Goal: Task Accomplishment & Management: Manage account settings

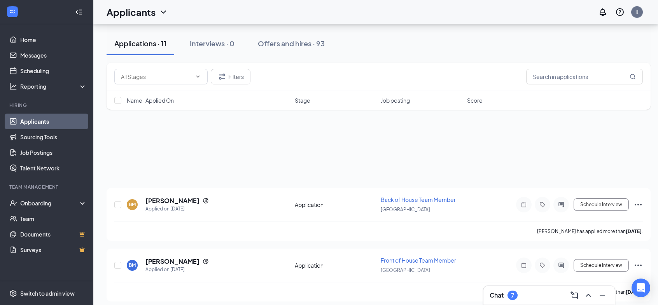
scroll to position [155, 0]
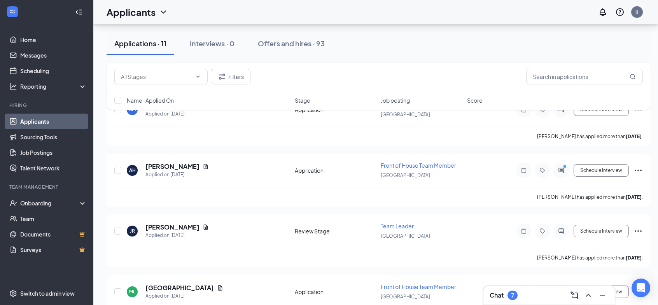
click at [44, 123] on link "Applicants" at bounding box center [53, 121] width 66 height 16
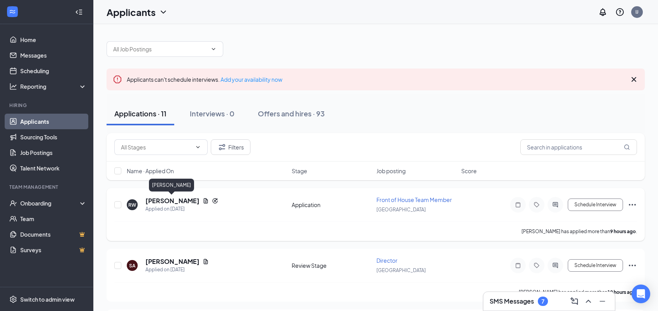
click at [178, 200] on h5 "robert williams" at bounding box center [172, 200] width 54 height 9
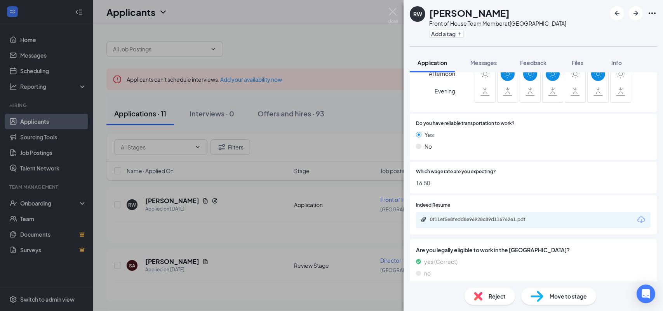
scroll to position [482, 0]
click at [531, 216] on div "0f11ef5e8fedd8e96928c89d116762e1.pdf" at bounding box center [484, 219] width 109 height 6
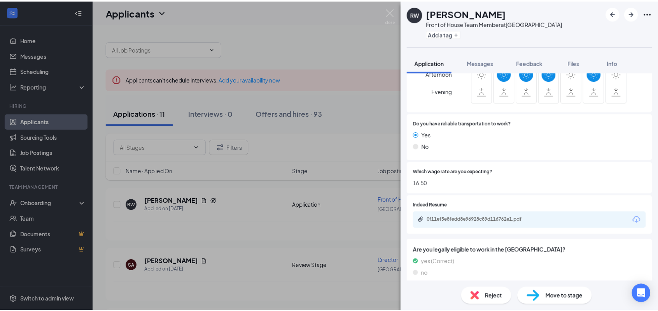
scroll to position [479, 0]
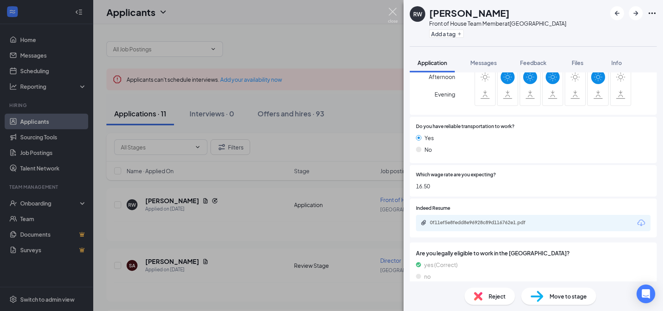
click at [394, 9] on img at bounding box center [393, 15] width 10 height 15
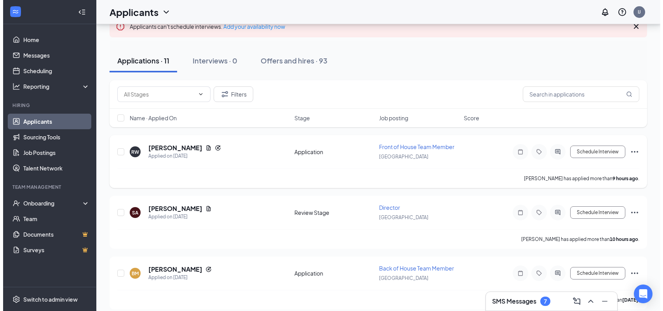
scroll to position [78, 0]
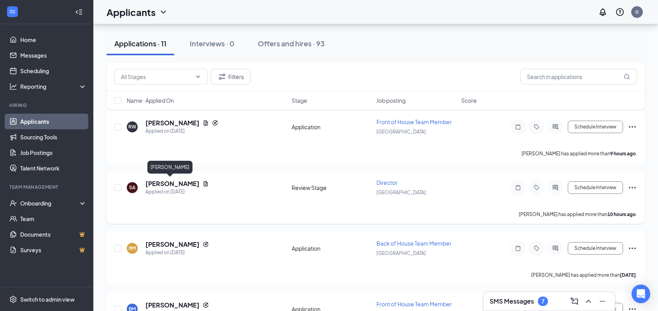
click at [163, 183] on h5 "Shane Alessi" at bounding box center [172, 183] width 54 height 9
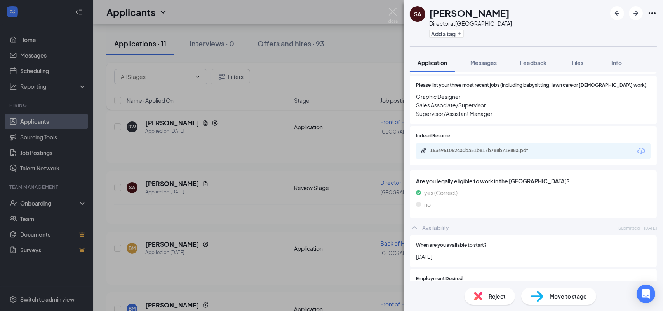
scroll to position [313, 0]
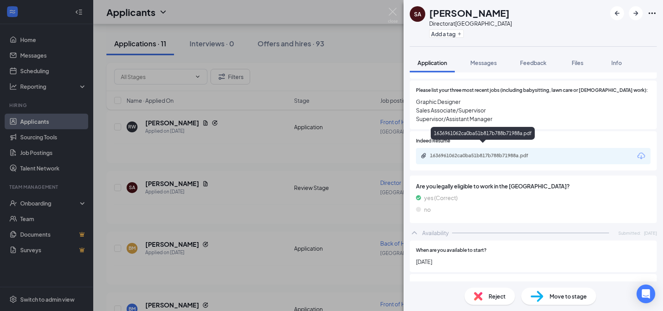
click at [467, 152] on div "1636961062ca0ba51b817b788b71988a.pdf" at bounding box center [484, 155] width 126 height 7
click at [497, 293] on span "Reject" at bounding box center [497, 296] width 17 height 9
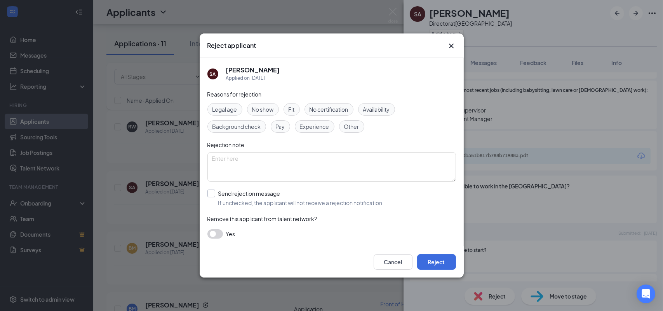
click at [213, 193] on input "Send rejection message If unchecked, the applicant will not receive a rejection…" at bounding box center [296, 197] width 177 height 17
checkbox input "true"
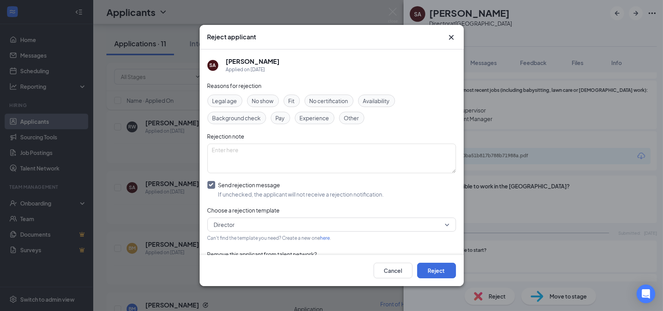
click at [233, 224] on span "Director" at bounding box center [224, 224] width 21 height 12
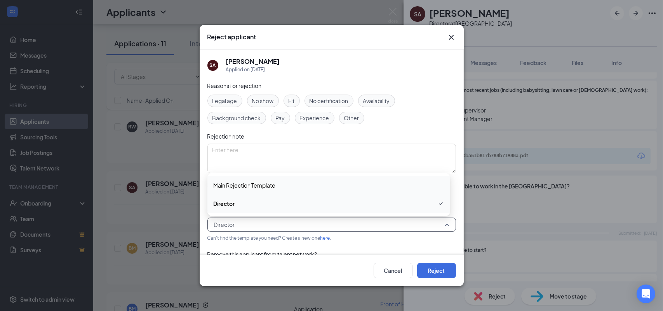
click at [230, 184] on span "Main Rejection Template" at bounding box center [245, 185] width 62 height 9
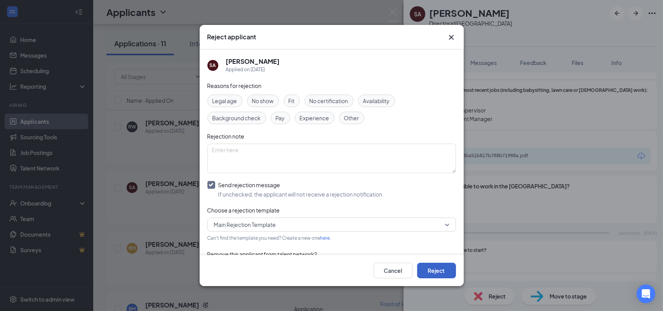
click at [433, 271] on button "Reject" at bounding box center [436, 270] width 39 height 16
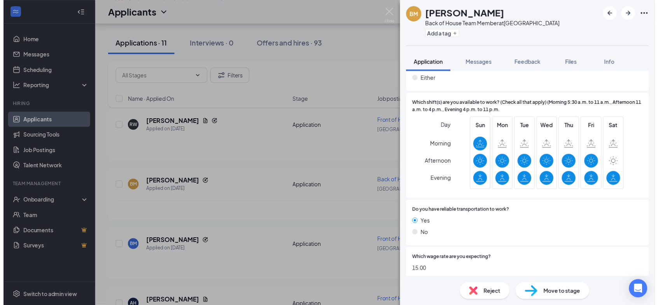
scroll to position [379, 0]
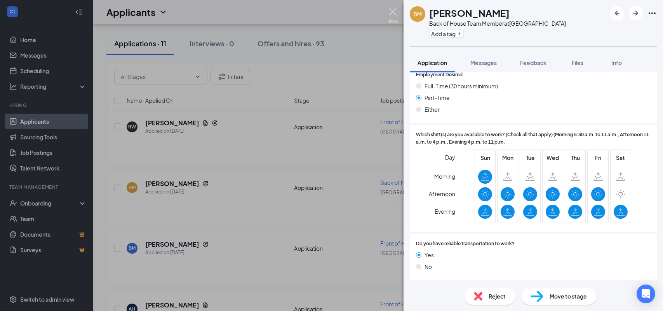
click at [396, 11] on img at bounding box center [393, 15] width 10 height 15
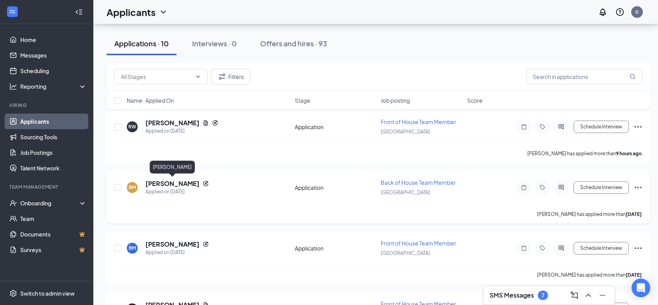
click at [186, 183] on h5 "[PERSON_NAME]" at bounding box center [172, 183] width 54 height 9
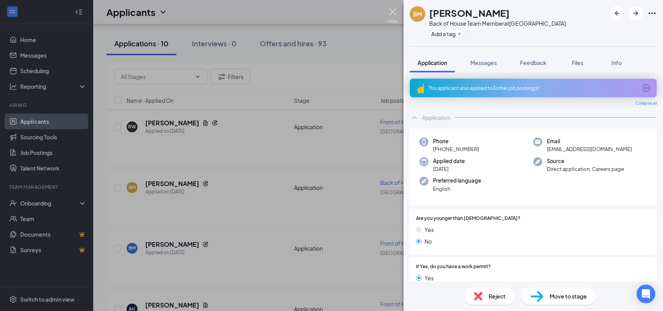
click at [392, 9] on img at bounding box center [393, 15] width 10 height 15
